Goal: Entertainment & Leisure: Consume media (video, audio)

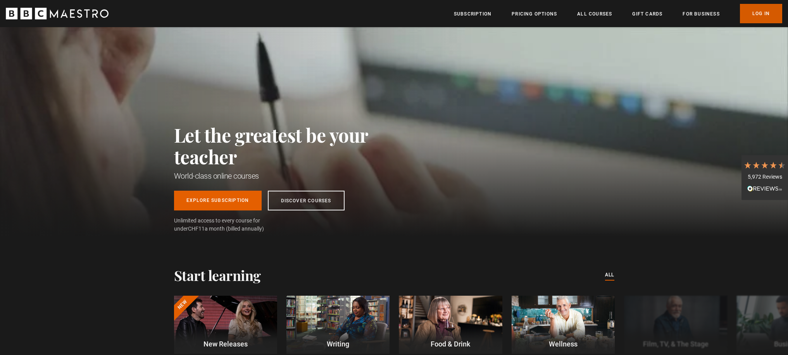
click at [757, 18] on link "Log In" at bounding box center [761, 13] width 42 height 19
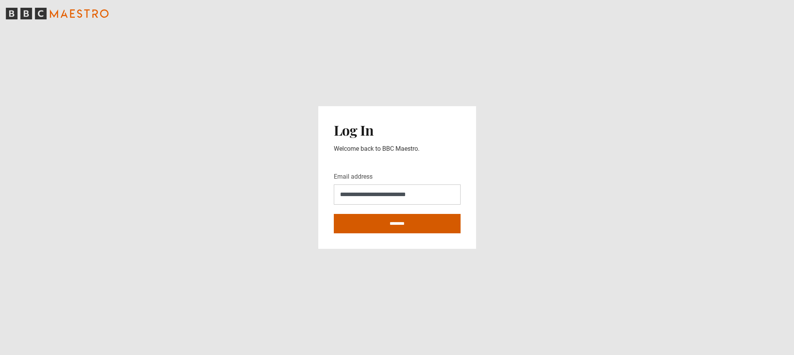
type input "**********"
click at [402, 227] on input "********" at bounding box center [397, 223] width 127 height 19
type input "**********"
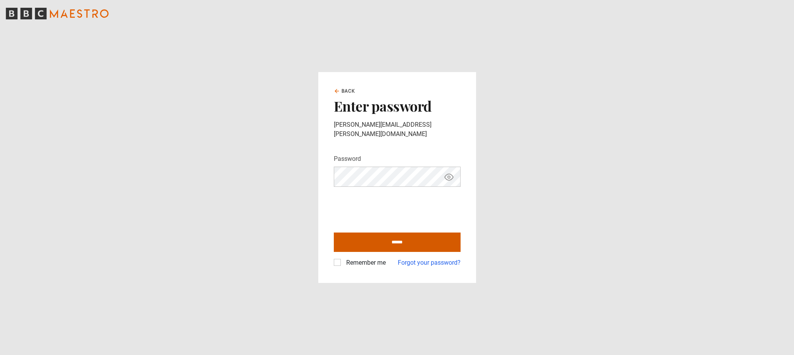
click at [399, 240] on input "******" at bounding box center [397, 242] width 127 height 19
type input "**********"
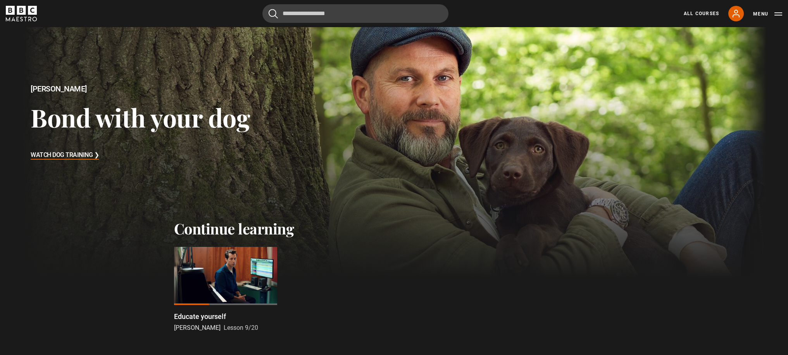
scroll to position [118, 0]
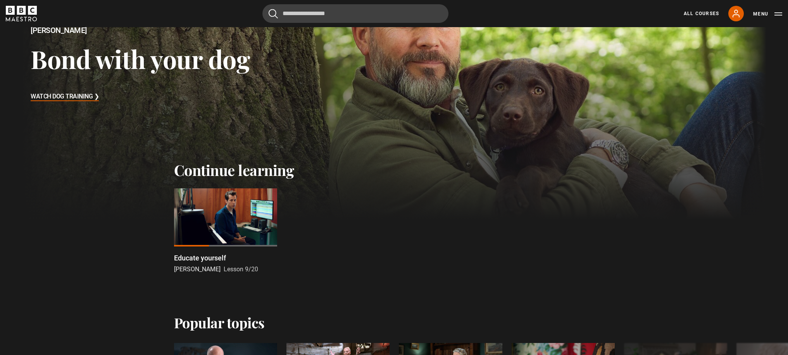
click at [206, 214] on div at bounding box center [225, 217] width 103 height 58
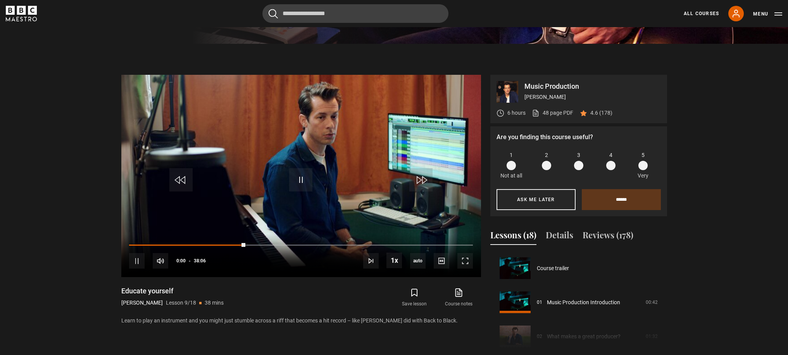
scroll to position [273, 0]
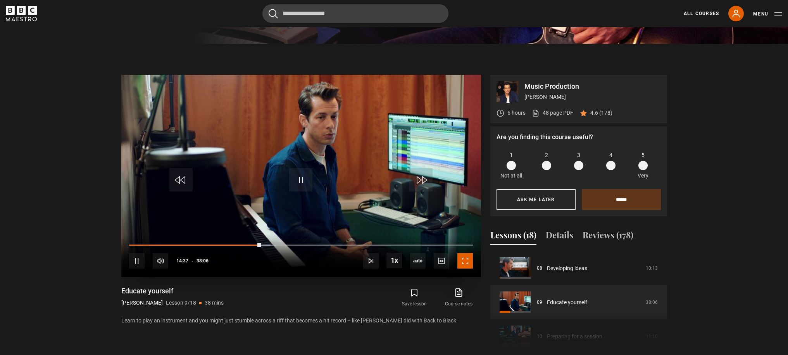
click at [464, 264] on span "Video Player" at bounding box center [466, 261] width 16 height 16
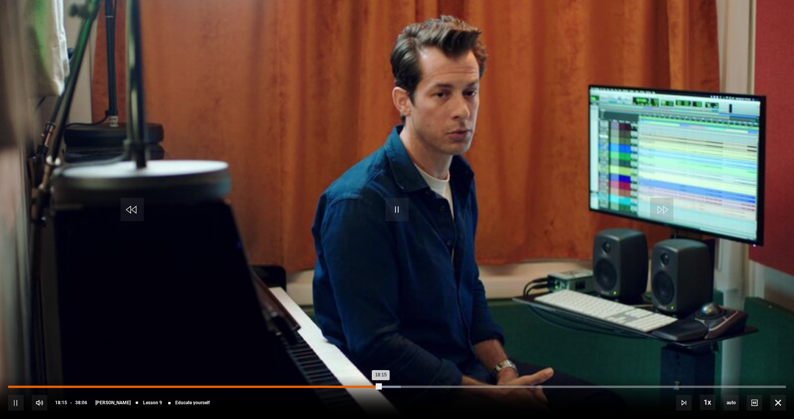
click at [374, 355] on div "17:51" at bounding box center [373, 386] width 1 height 2
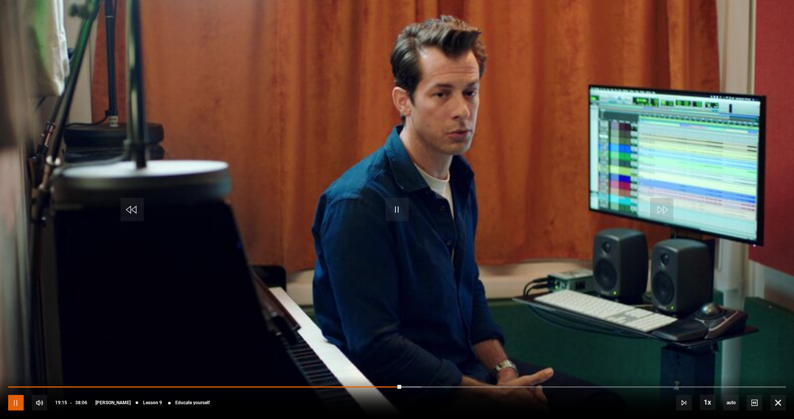
click at [12, 355] on span "Video Player" at bounding box center [16, 403] width 16 height 16
click at [16, 355] on span "Video Player" at bounding box center [16, 403] width 16 height 16
click at [18, 355] on span "Video Player" at bounding box center [16, 403] width 16 height 16
click at [17, 355] on span "Video Player" at bounding box center [16, 403] width 16 height 16
click at [395, 206] on span "Video Player" at bounding box center [396, 209] width 23 height 23
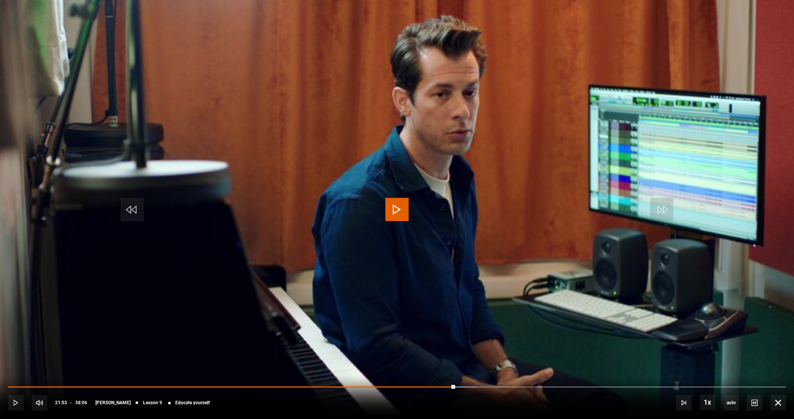
drag, startPoint x: 395, startPoint y: 206, endPoint x: 399, endPoint y: 230, distance: 24.0
click at [399, 227] on video-js "Video Player is loading. Play Lesson Educate yourself 10s Skip Back 10 seconds …" at bounding box center [397, 209] width 794 height 419
click at [397, 213] on span "Video Player" at bounding box center [396, 209] width 23 height 23
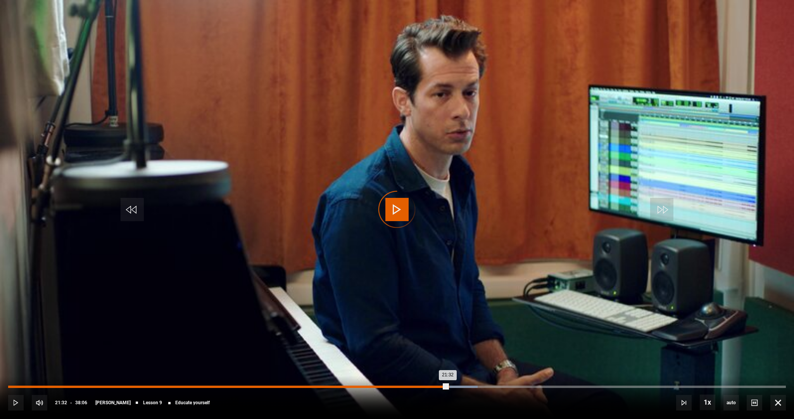
click at [448, 355] on div "Loaded : 60.37% 21:33 21:32" at bounding box center [397, 386] width 778 height 2
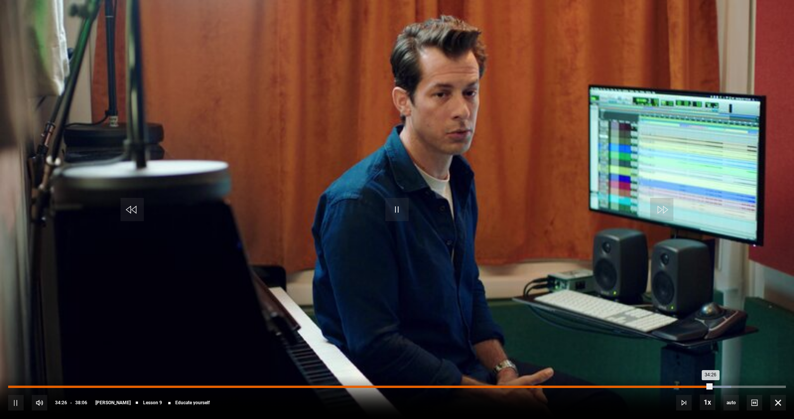
click at [702, 355] on div "33:58" at bounding box center [702, 386] width 1 height 2
click at [694, 355] on div "Loaded : 93.39% 33:33 34:41" at bounding box center [397, 386] width 778 height 2
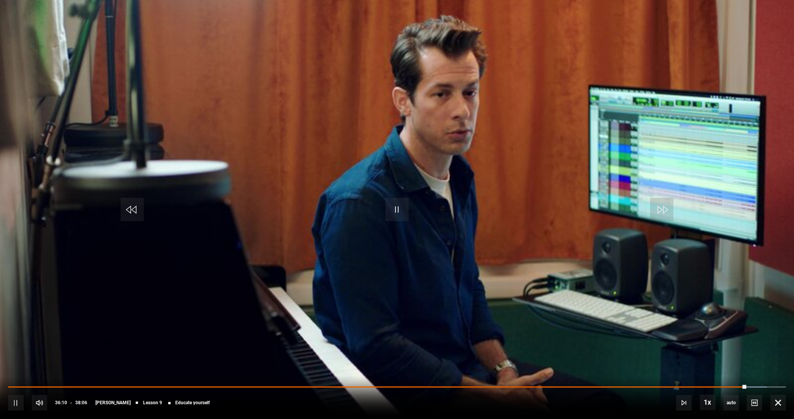
click at [739, 355] on div "10s Skip Back 10 seconds Pause 10s Skip Forward 10 seconds Loaded : 97.55% 35:0…" at bounding box center [397, 397] width 794 height 43
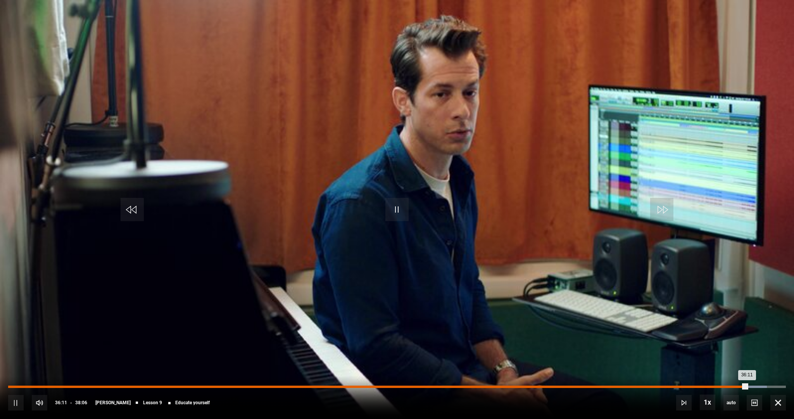
click at [736, 355] on div "Loaded : 97.55% 35:37 36:11" at bounding box center [397, 386] width 778 height 2
click at [734, 355] on div "Loaded : 97.11% 35:32 35:59" at bounding box center [397, 386] width 778 height 2
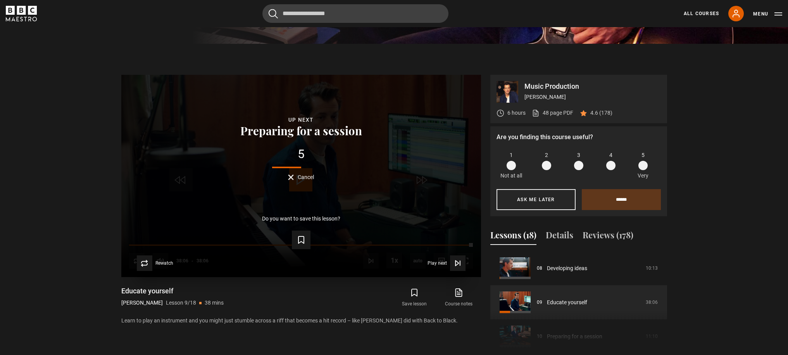
click at [293, 178] on button "Cancel" at bounding box center [301, 178] width 26 height 6
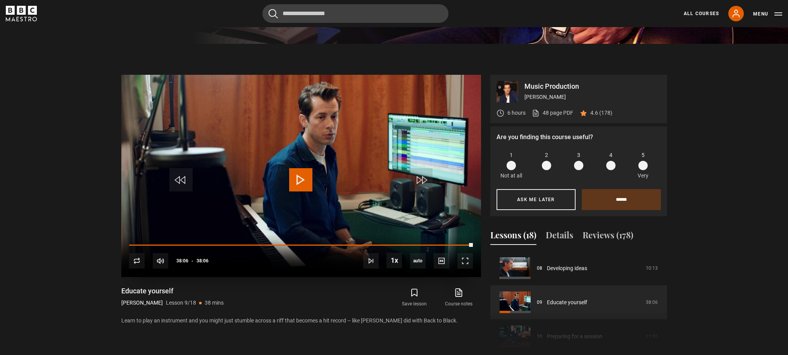
click at [304, 181] on span "Video Player" at bounding box center [300, 179] width 23 height 23
click at [299, 183] on span "Video Player" at bounding box center [300, 179] width 23 height 23
click at [778, 14] on button "Menu" at bounding box center [767, 14] width 29 height 8
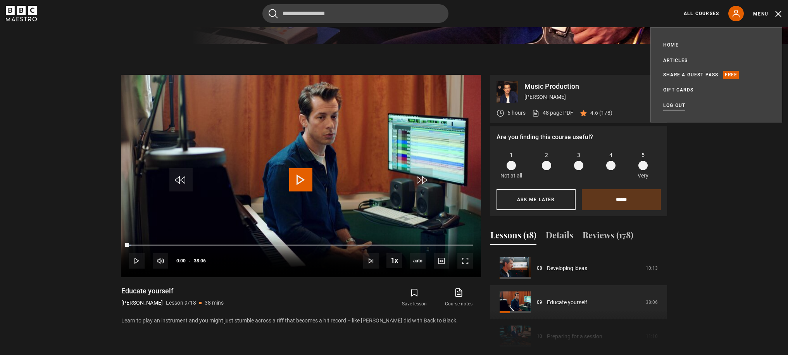
click at [673, 108] on link "Log out" at bounding box center [674, 106] width 22 height 8
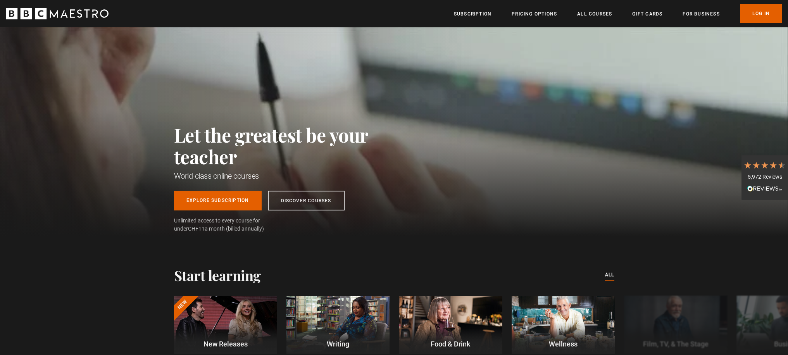
scroll to position [0, 813]
